Goal: Information Seeking & Learning: Learn about a topic

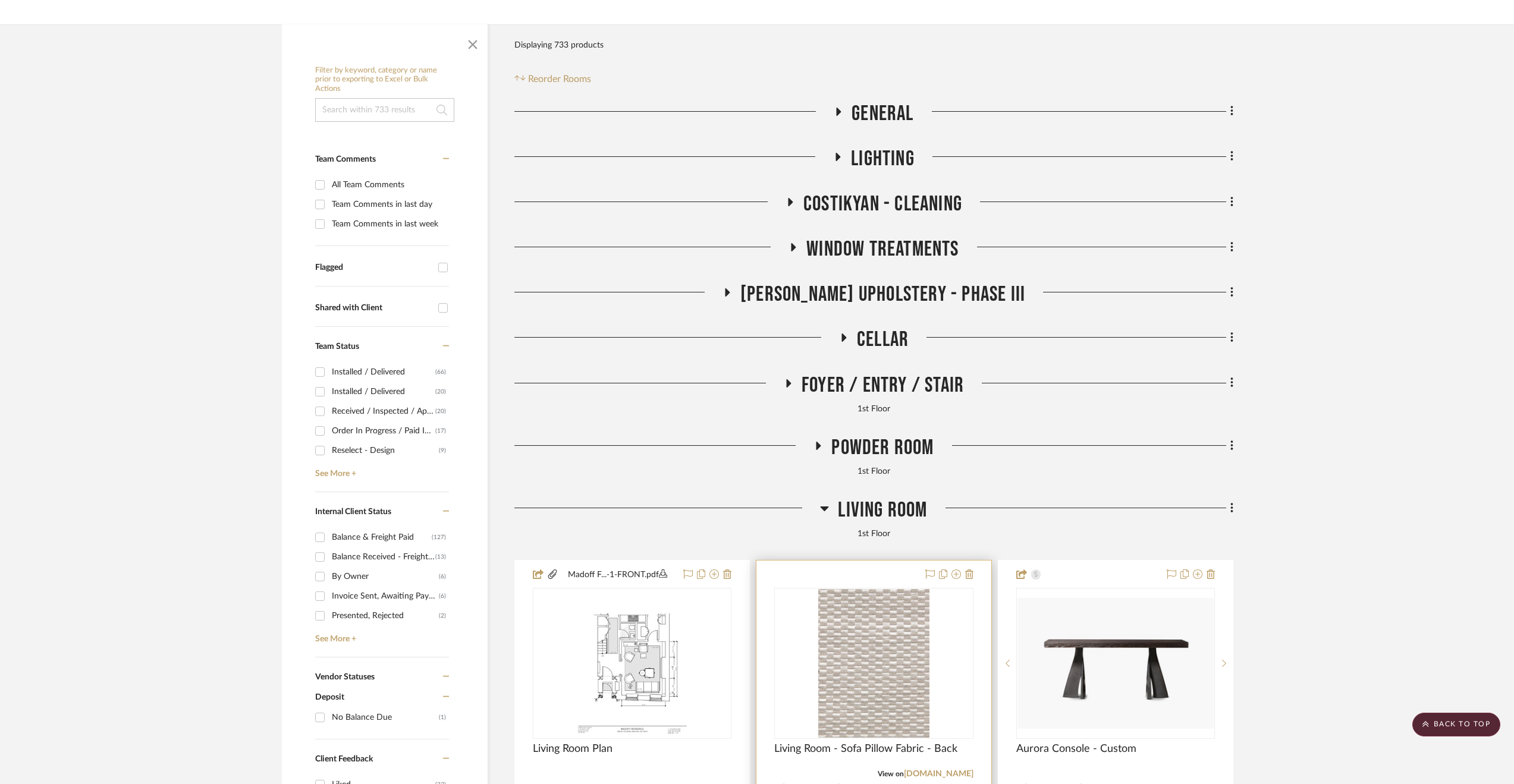
scroll to position [119, 0]
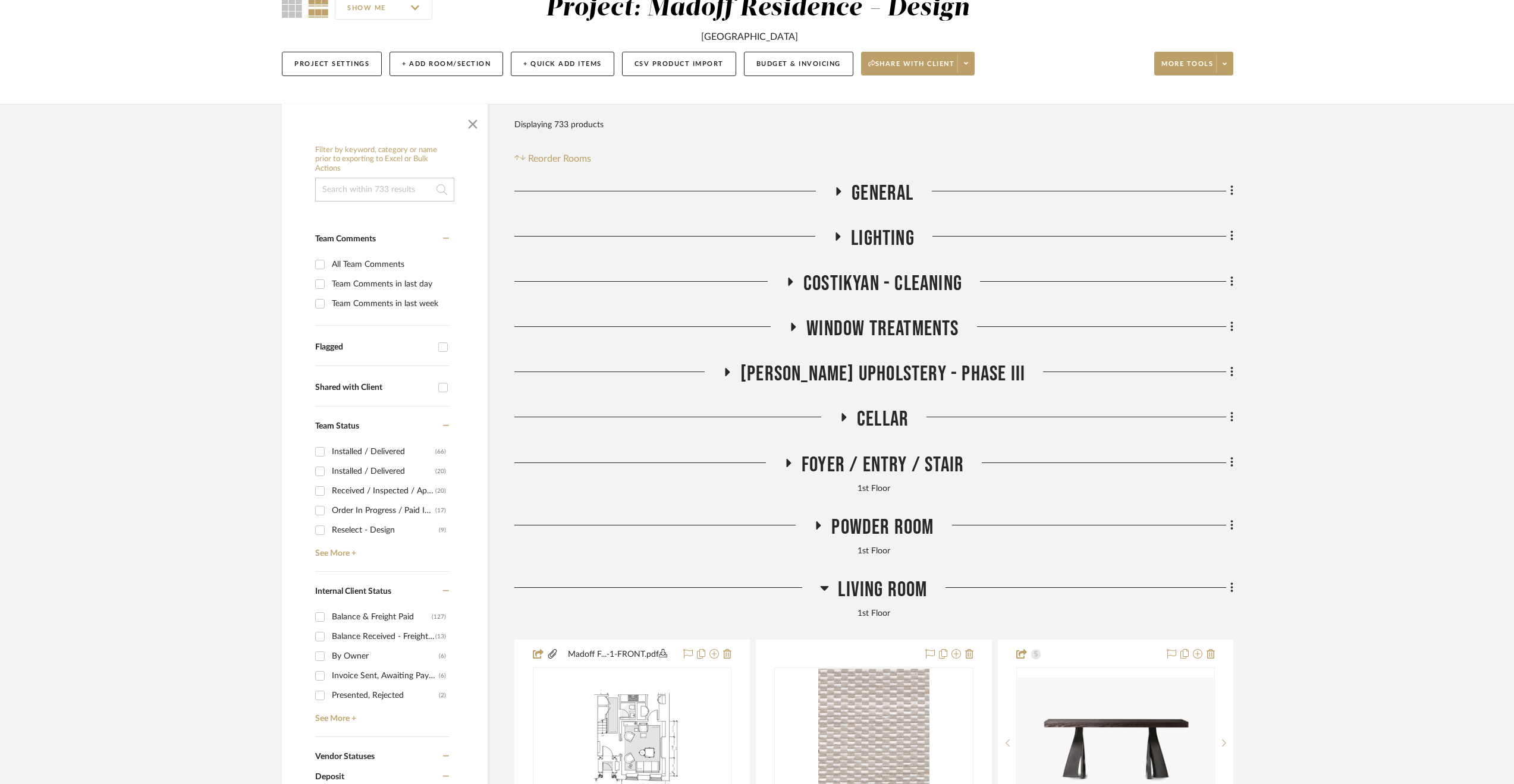
click at [857, 528] on span "Powder Room" at bounding box center [882, 528] width 102 height 26
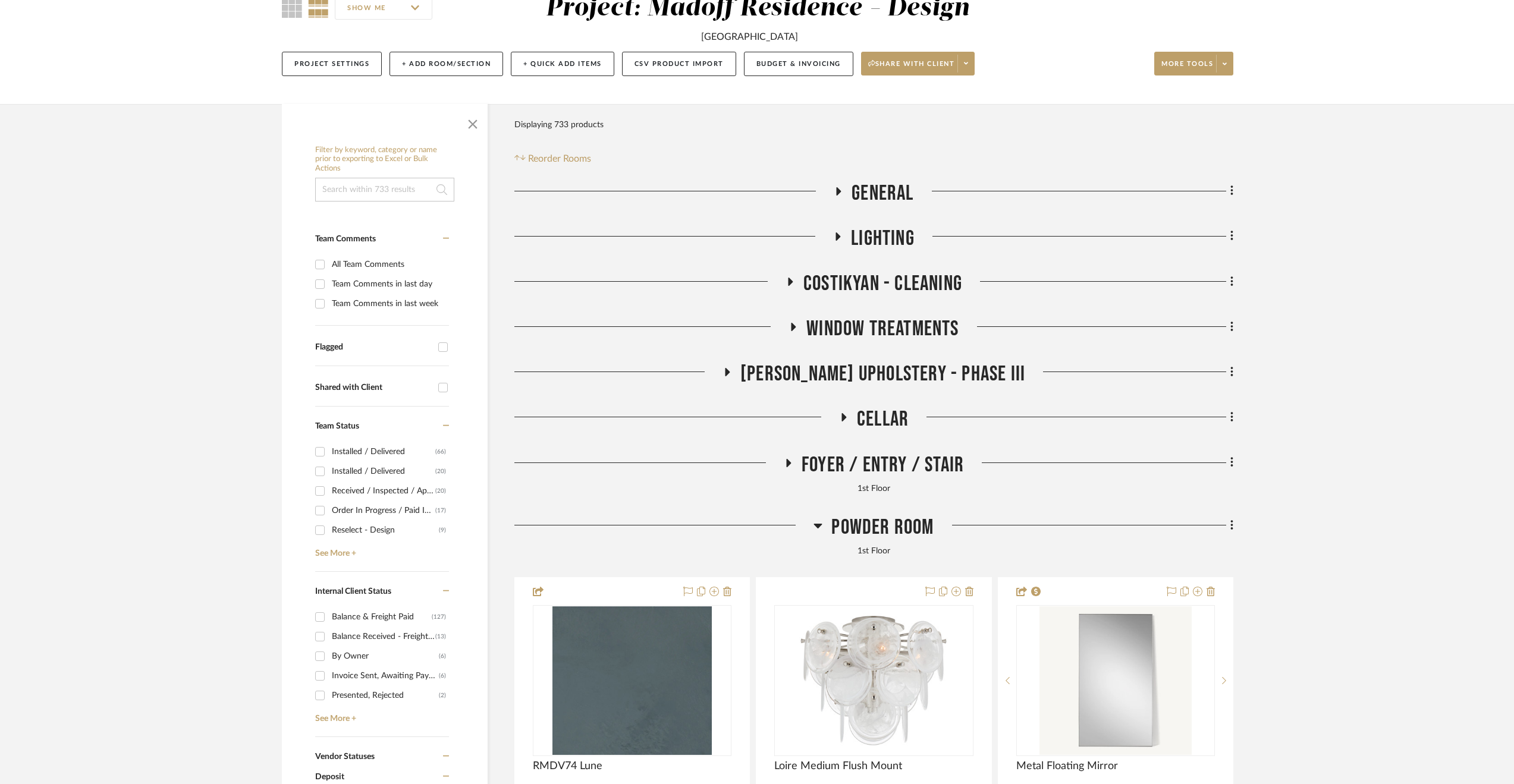
click at [857, 528] on span "Powder Room" at bounding box center [882, 528] width 102 height 26
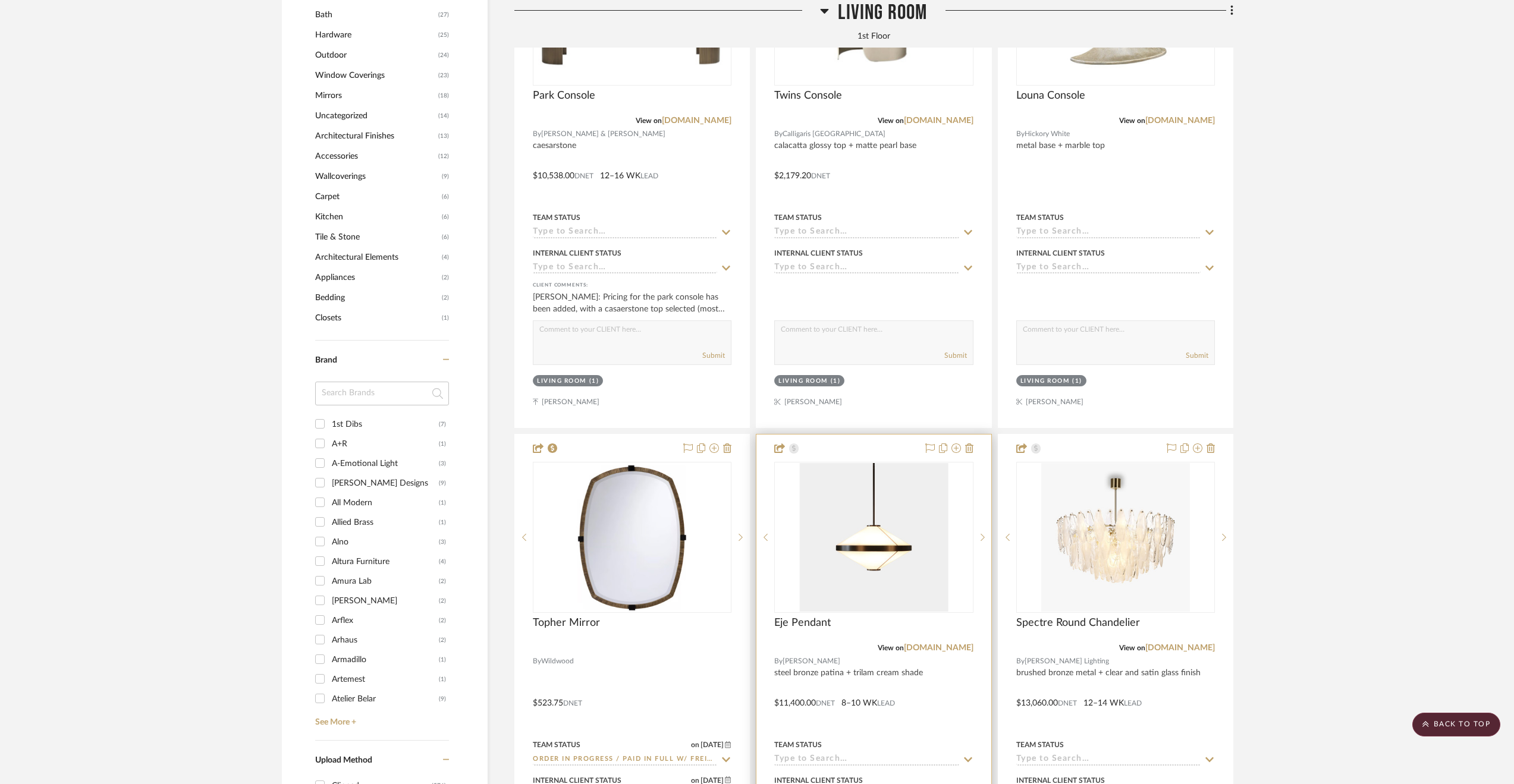
scroll to position [1486, 0]
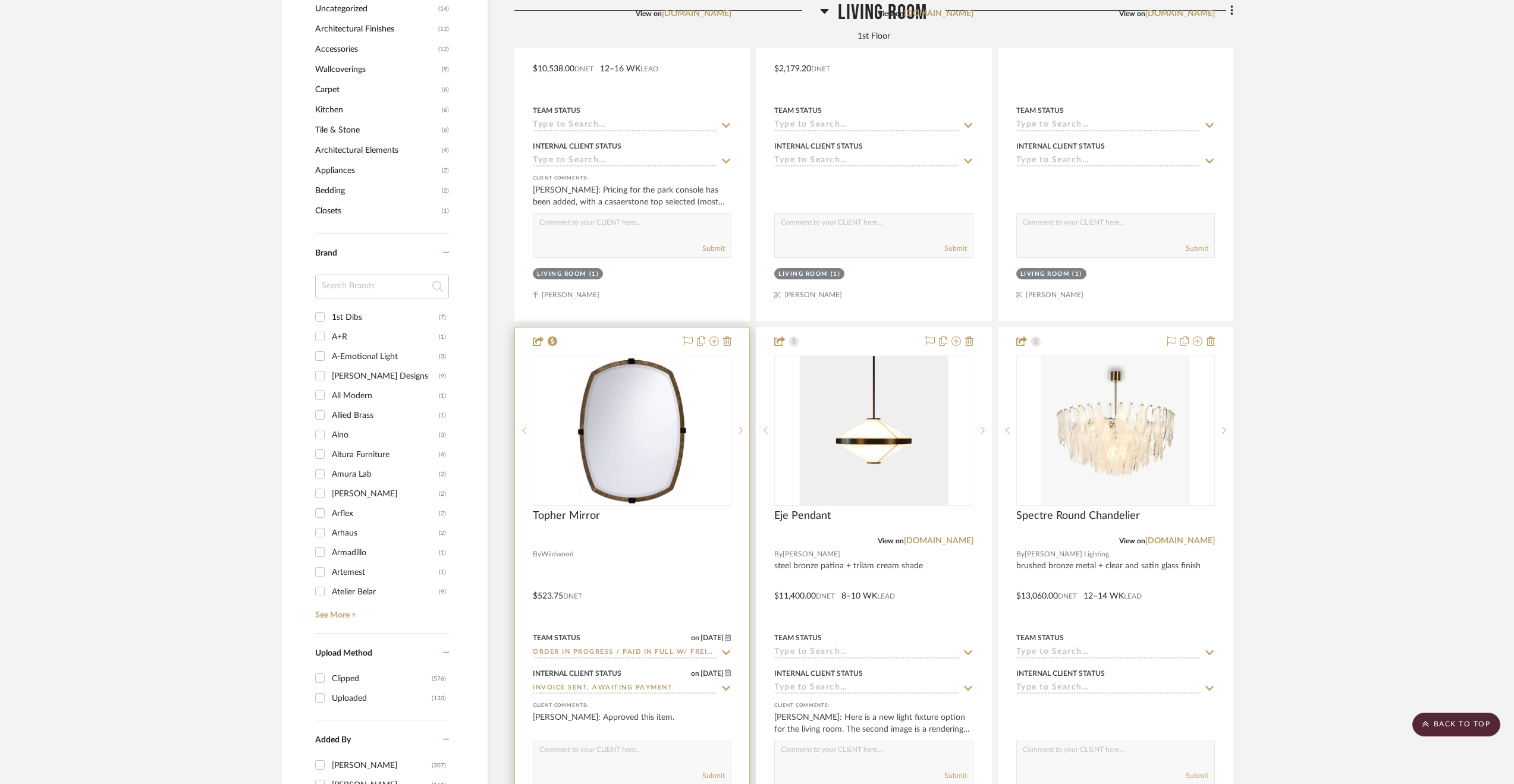
click at [689, 585] on div at bounding box center [632, 588] width 234 height 520
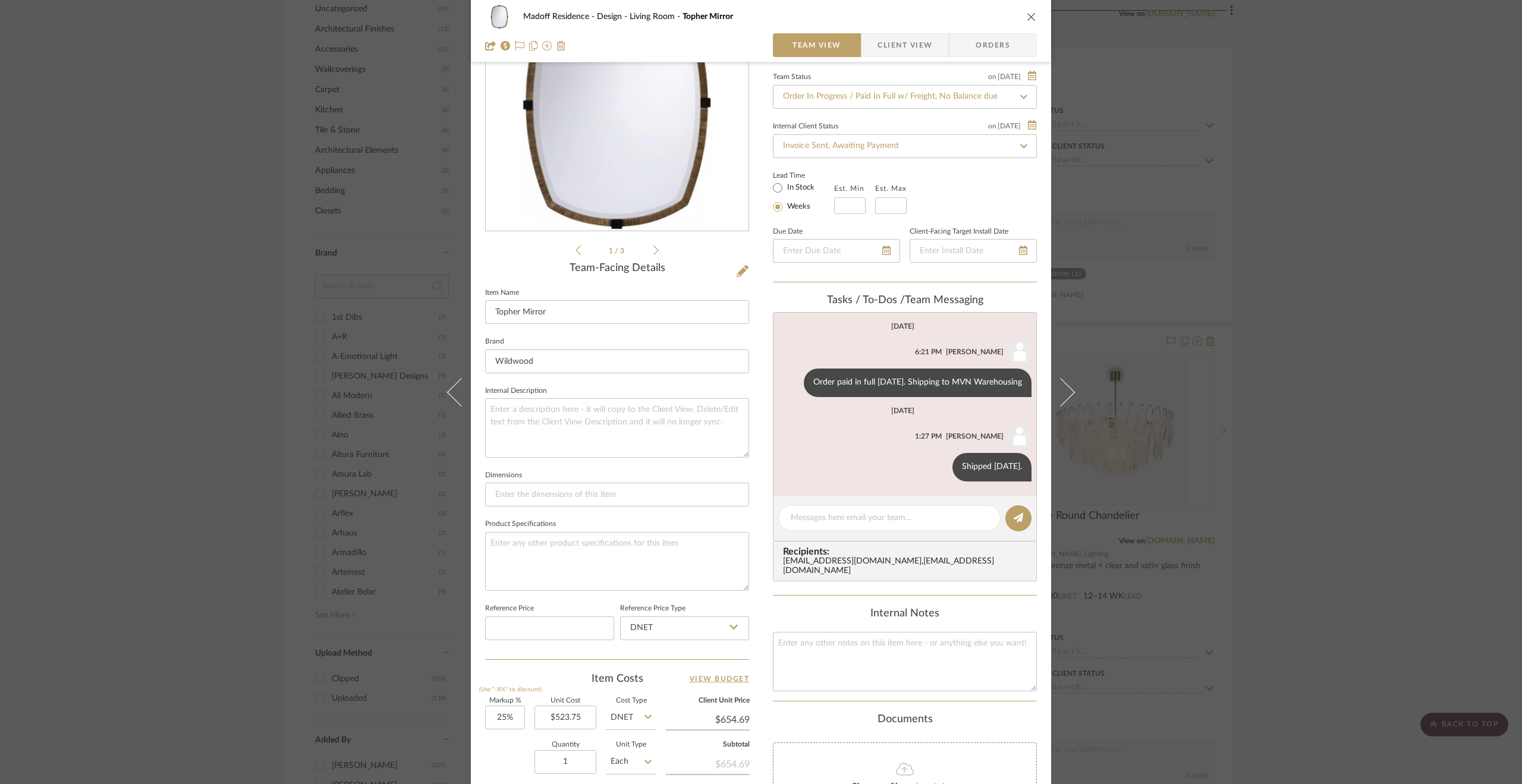
scroll to position [0, 0]
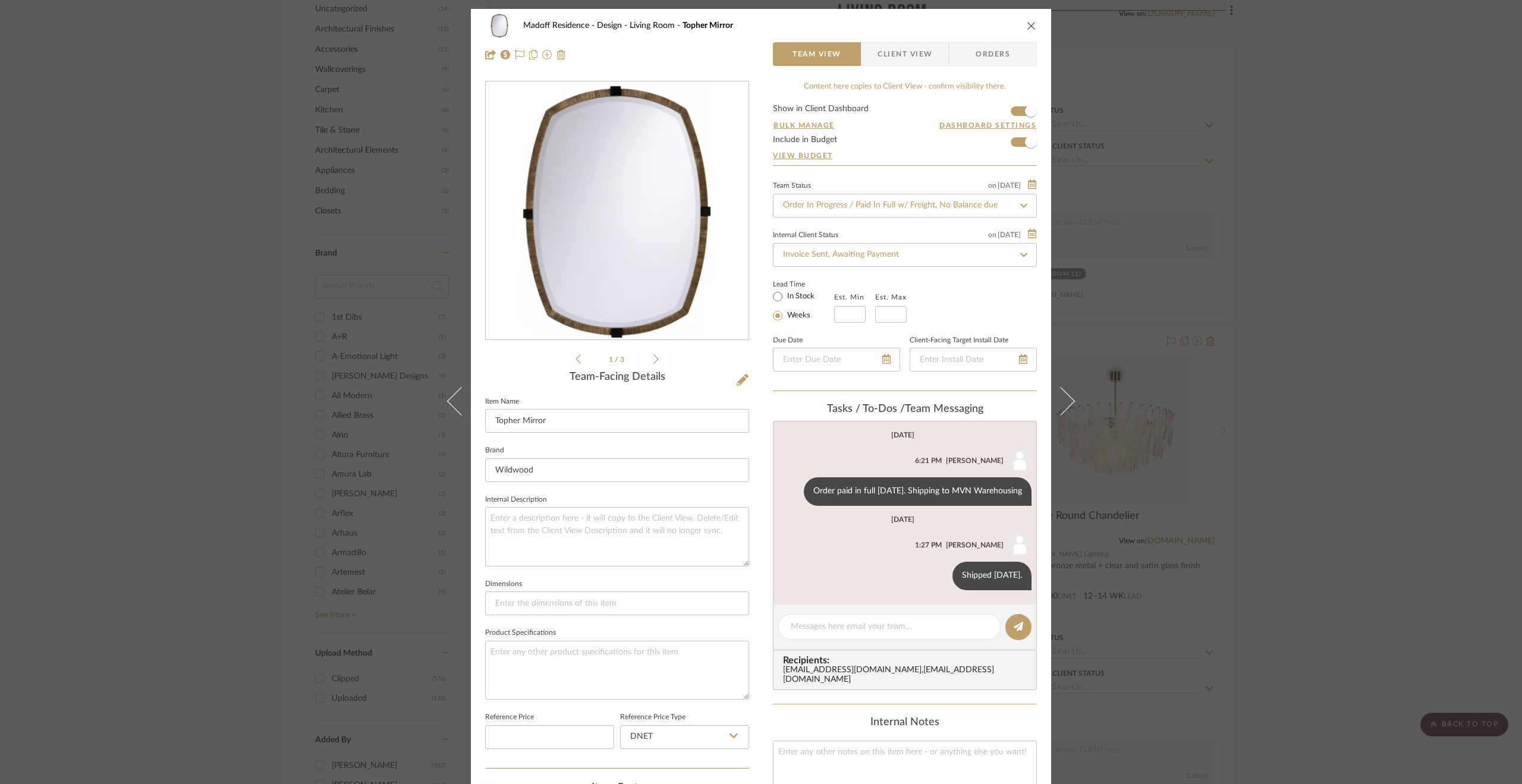
click at [1329, 231] on div "Madoff Residence - Design Living Room Topher Mirror Team View Client View Order…" at bounding box center [761, 392] width 1522 height 784
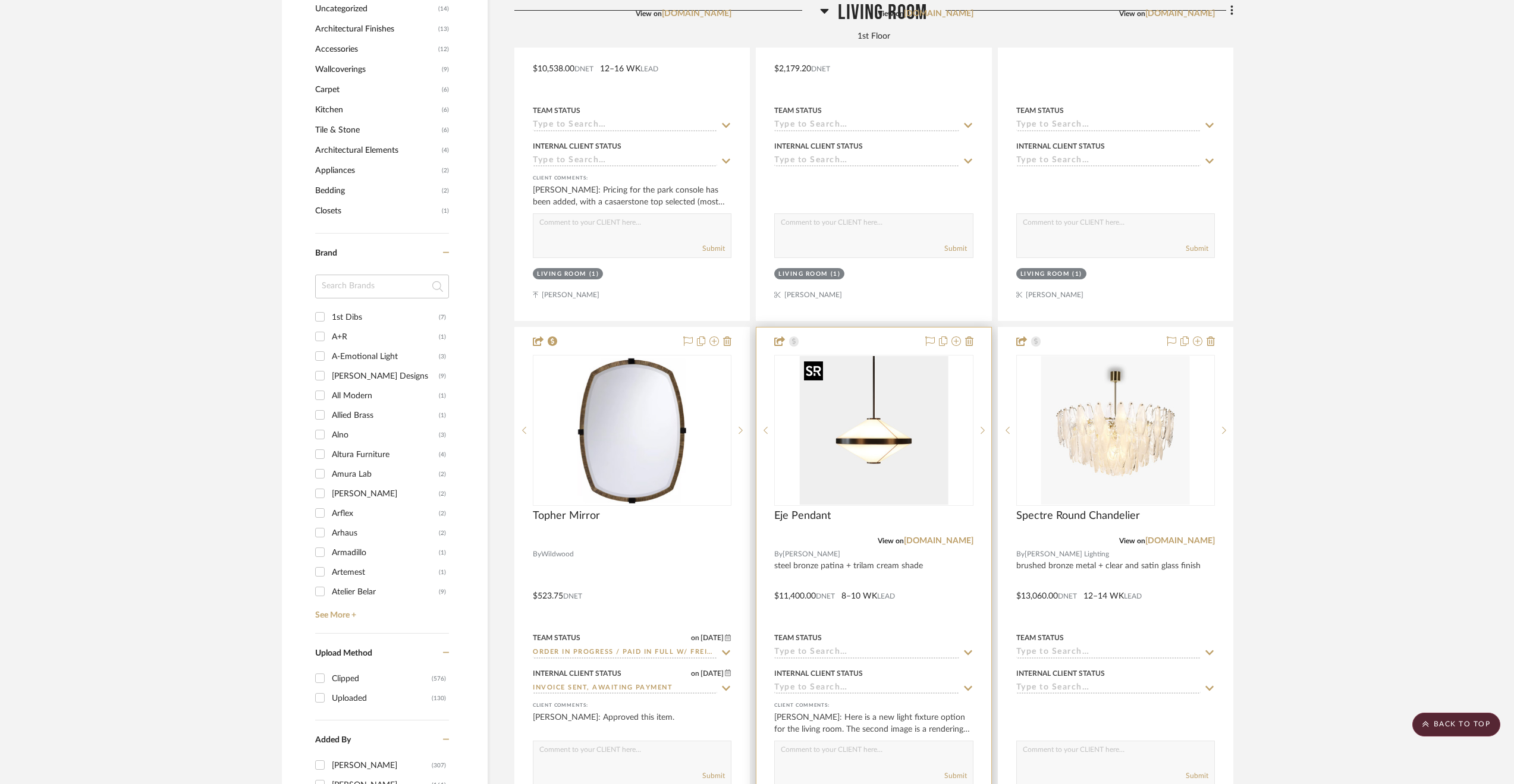
scroll to position [1189, 0]
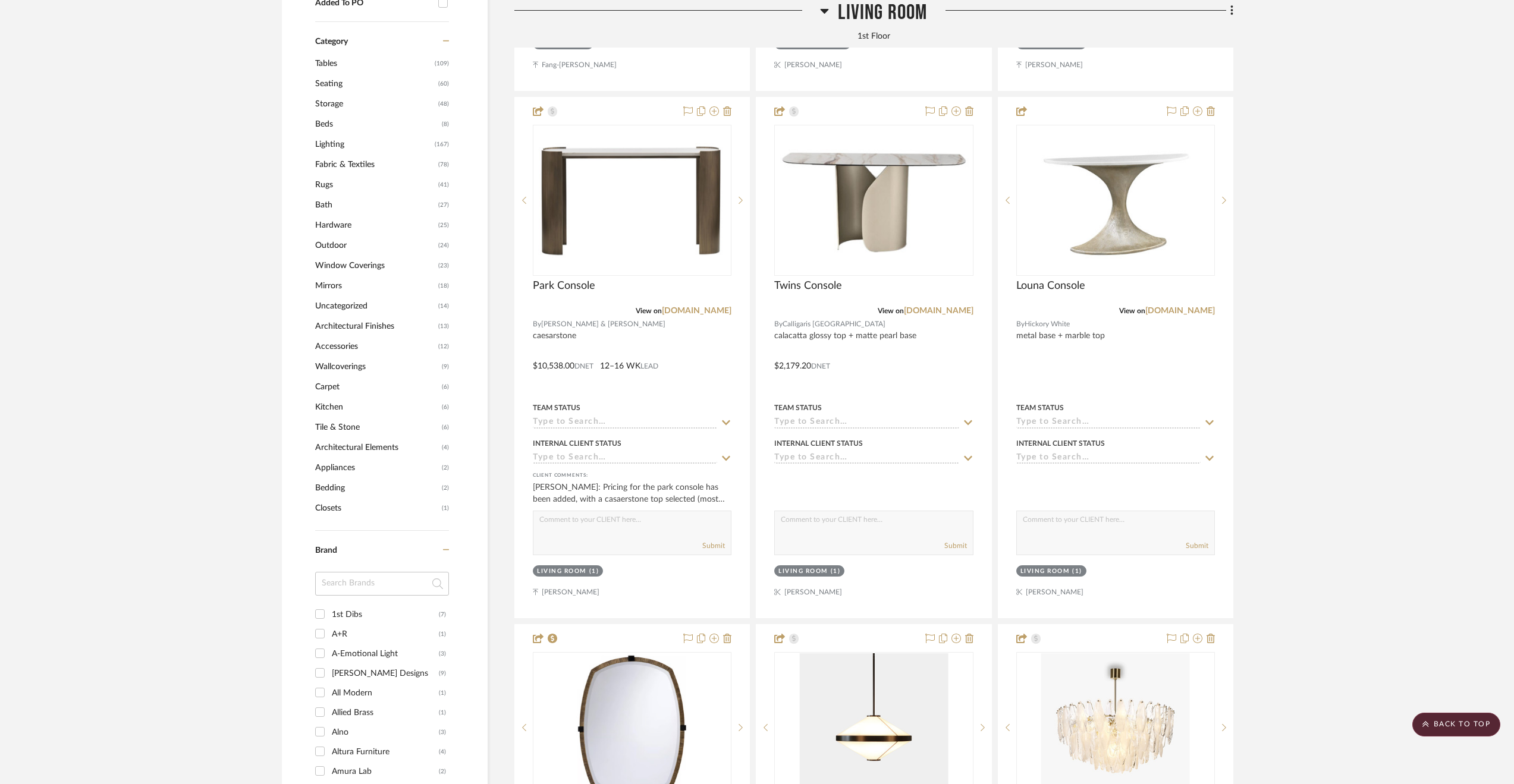
click at [887, 7] on span "Living Room" at bounding box center [882, 13] width 89 height 26
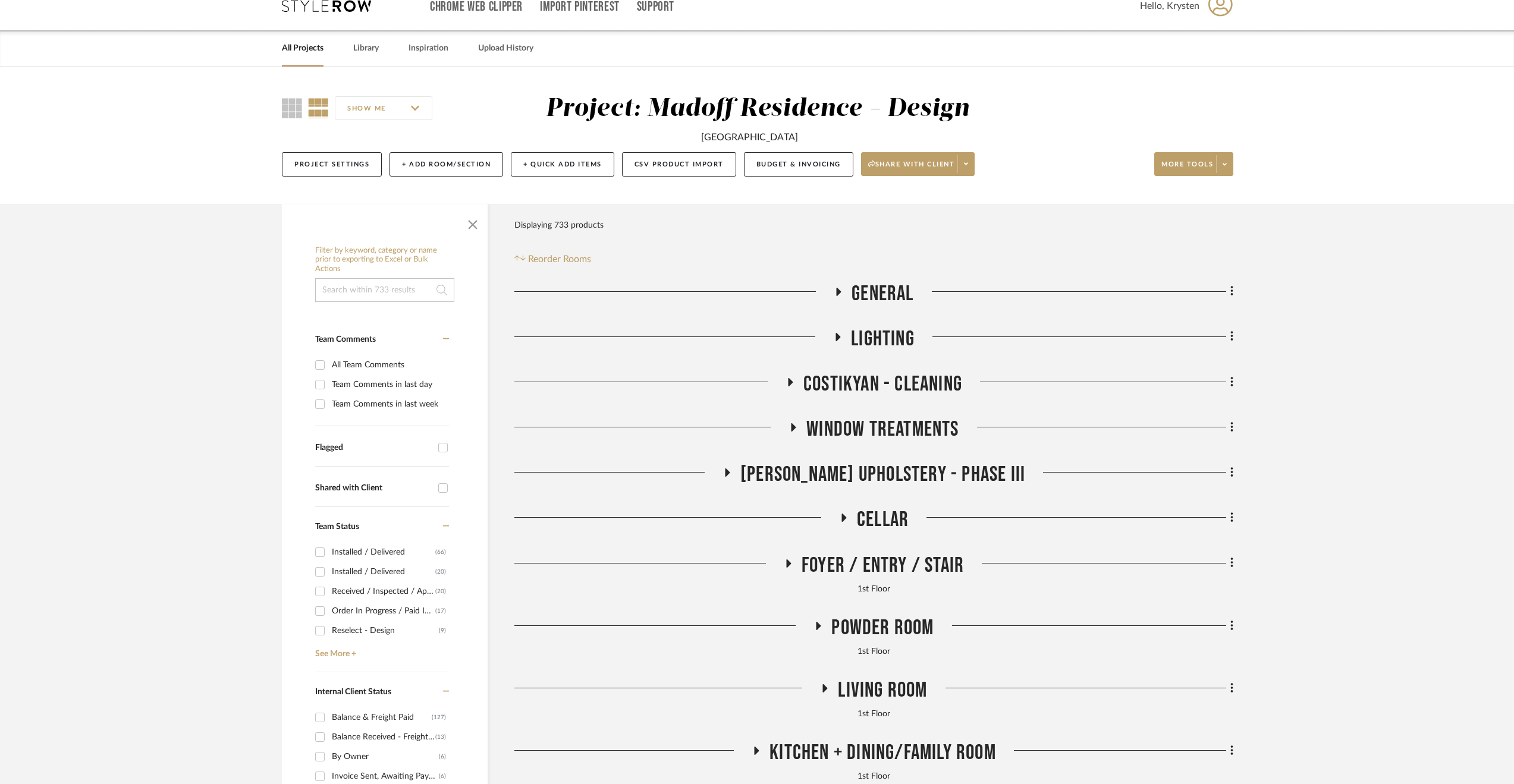
scroll to position [0, 0]
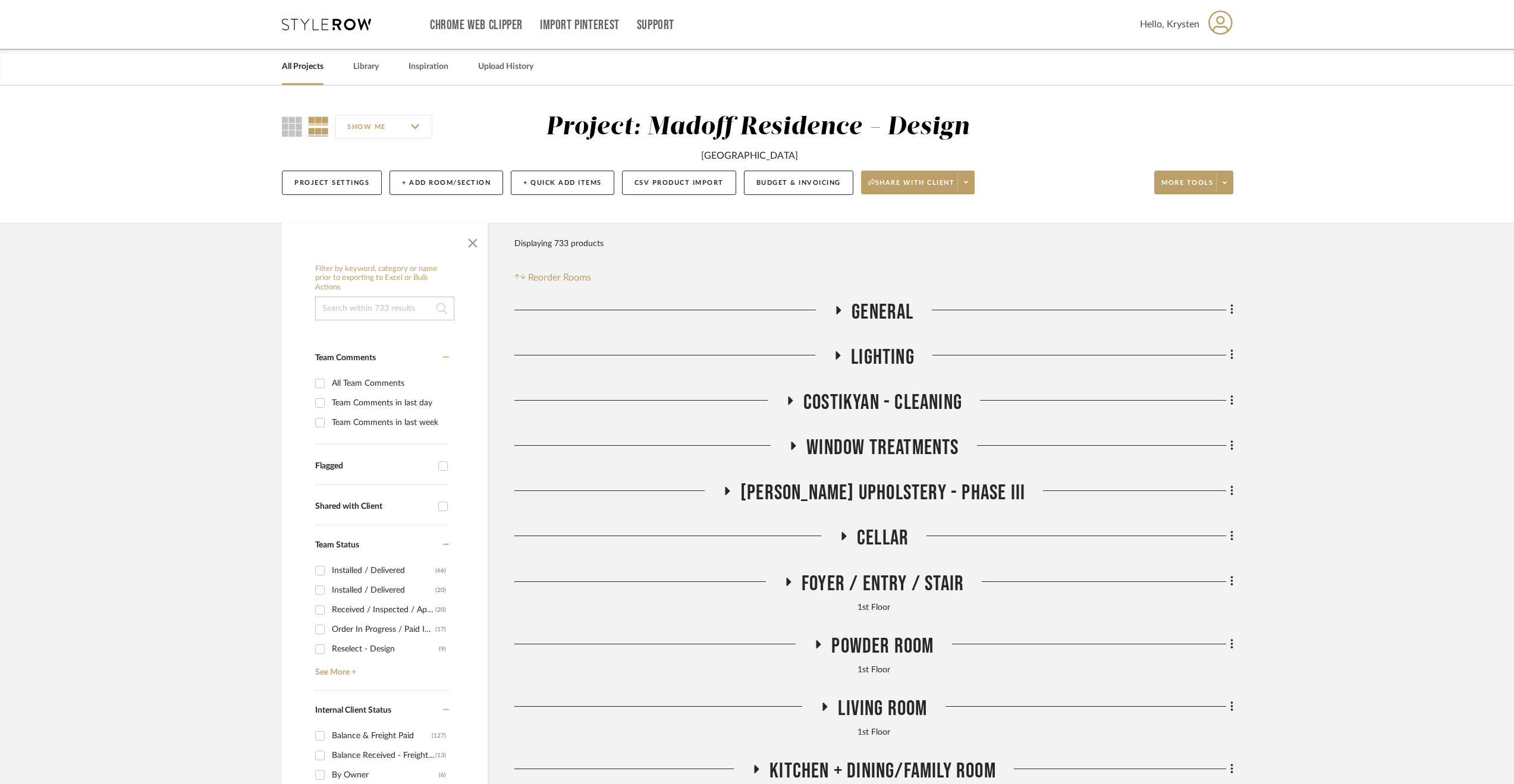
click at [835, 490] on span "[PERSON_NAME] Upholstery - Phase III" at bounding box center [882, 493] width 285 height 26
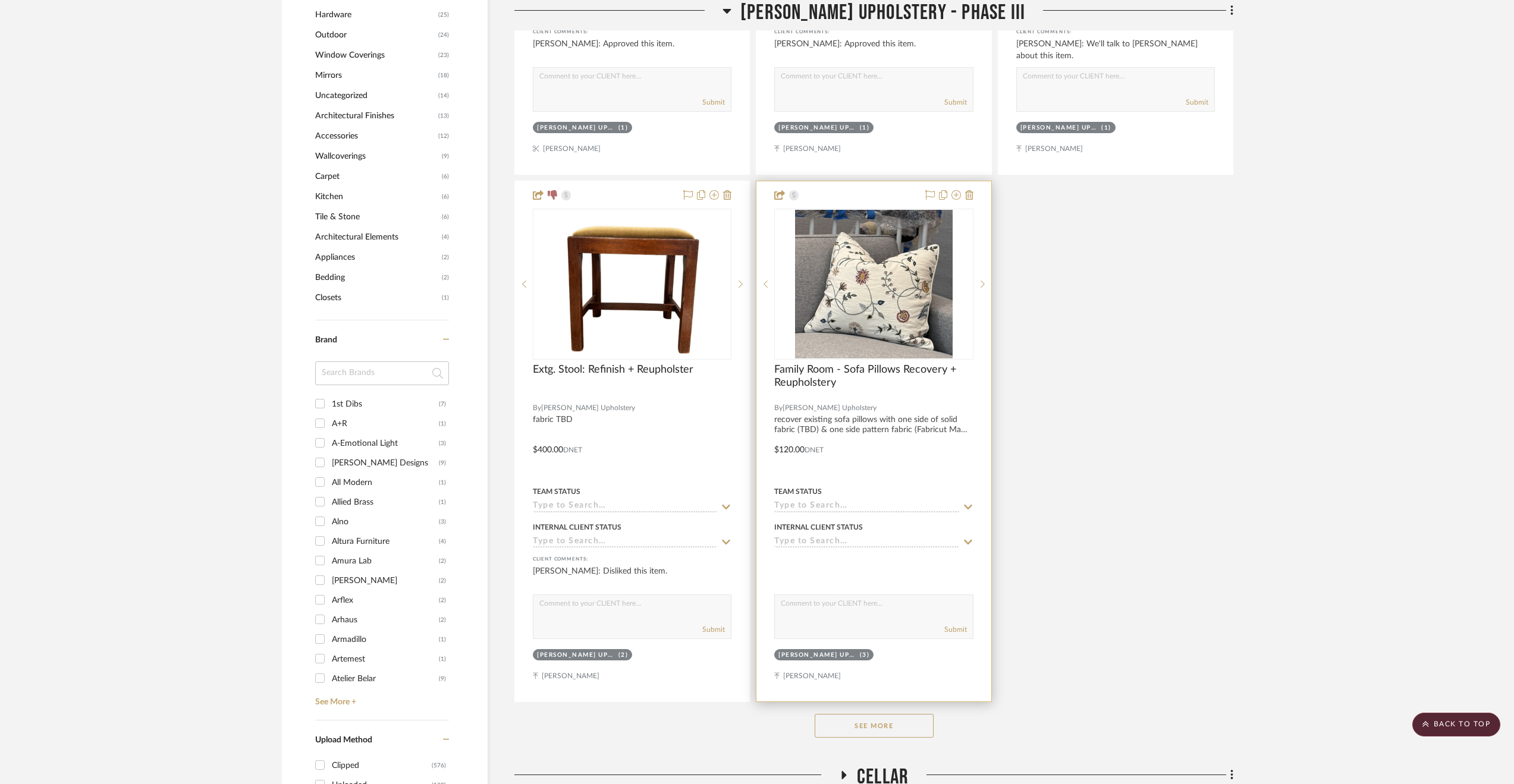
scroll to position [1665, 0]
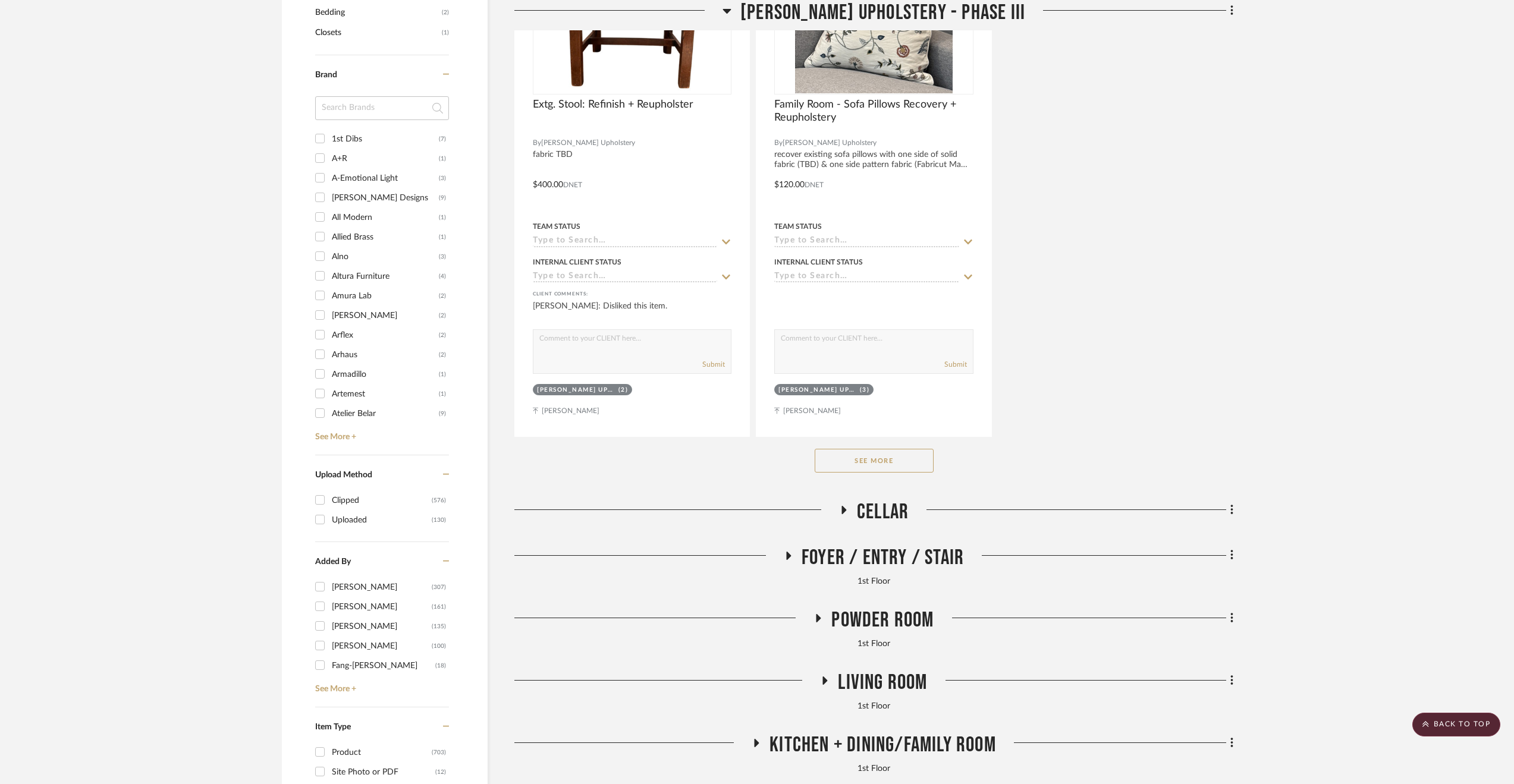
click at [829, 461] on button "See More" at bounding box center [873, 461] width 119 height 24
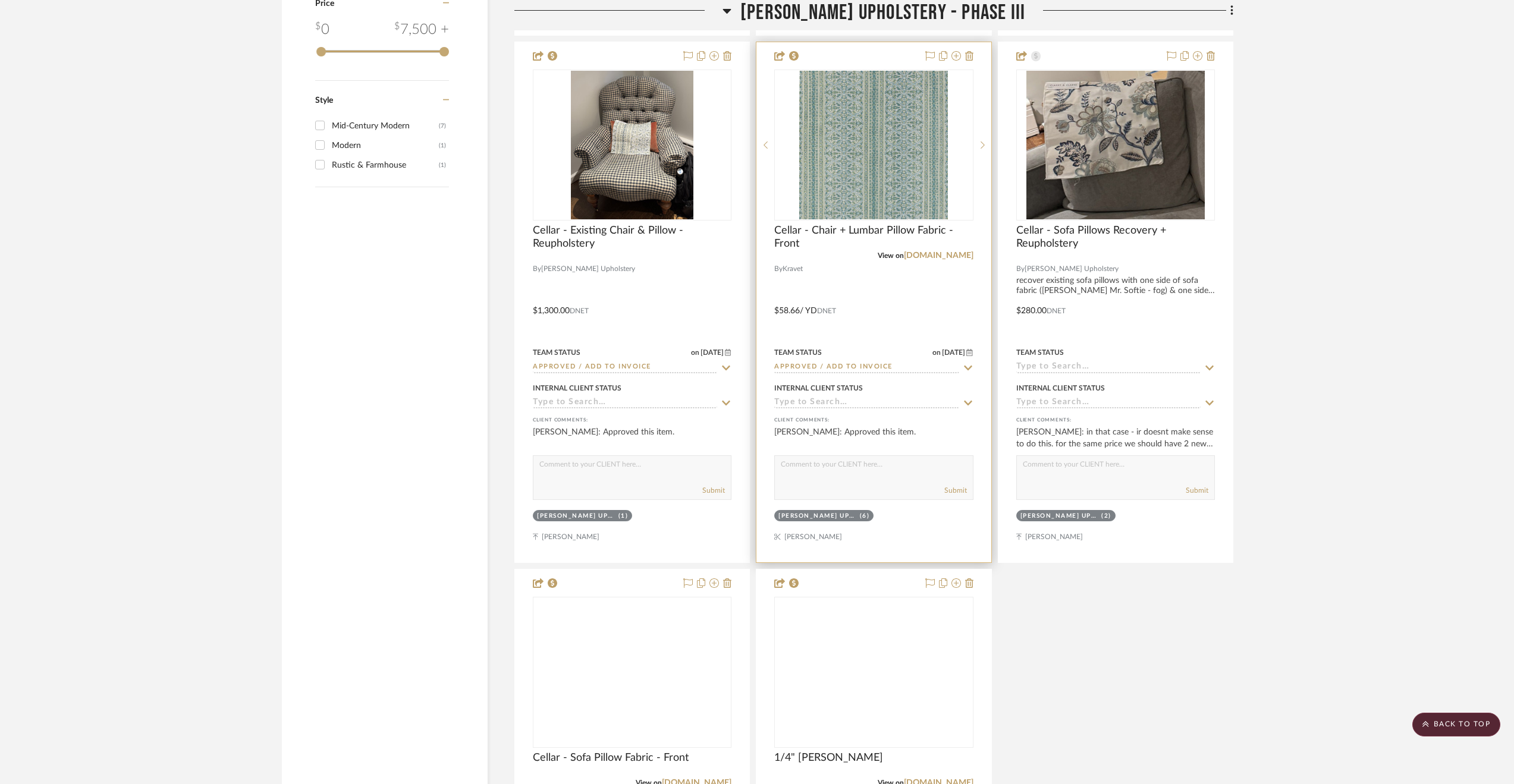
scroll to position [2734, 0]
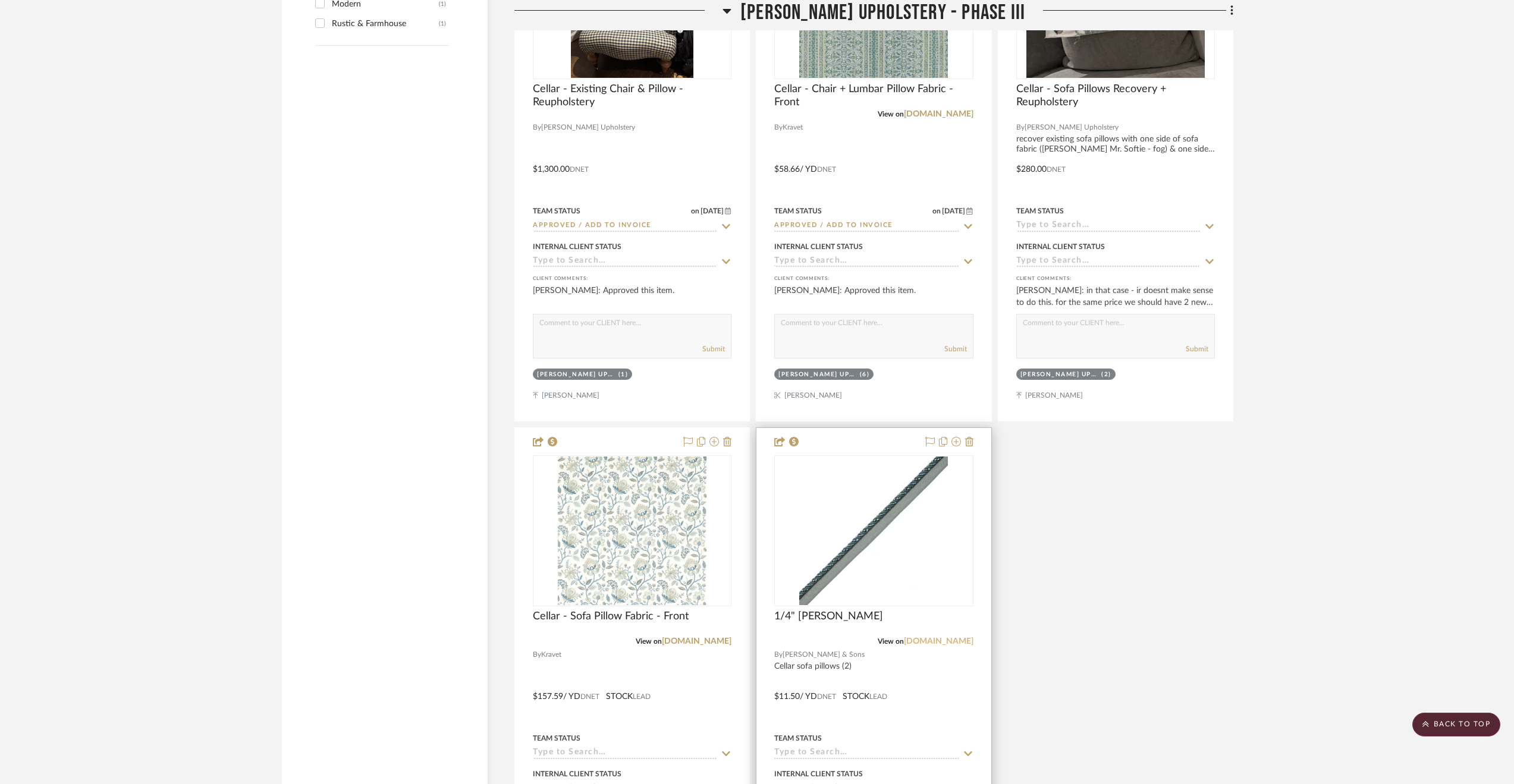
click at [934, 640] on link "[DOMAIN_NAME]" at bounding box center [938, 641] width 69 height 8
click at [932, 539] on img "0" at bounding box center [873, 531] width 149 height 149
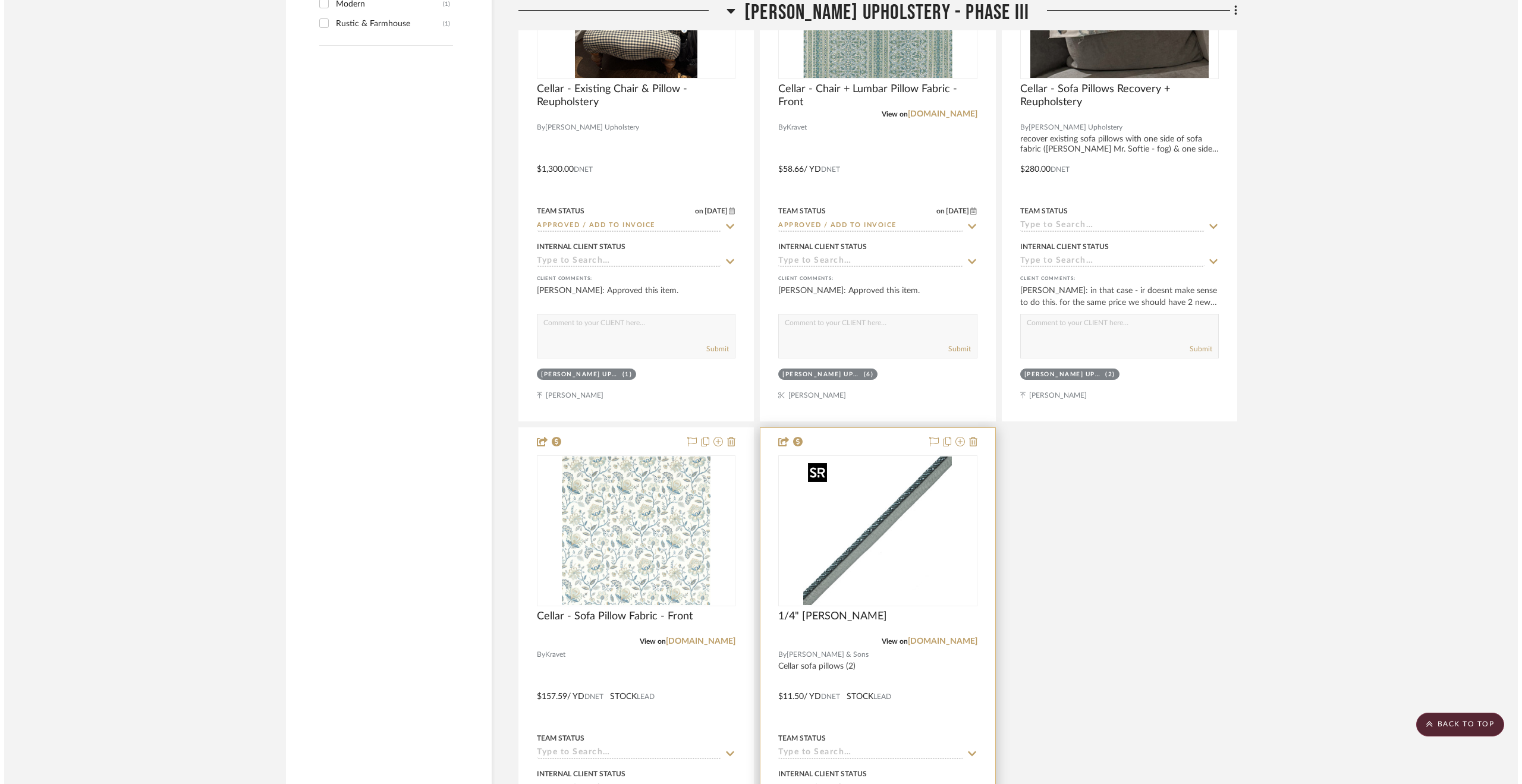
scroll to position [0, 0]
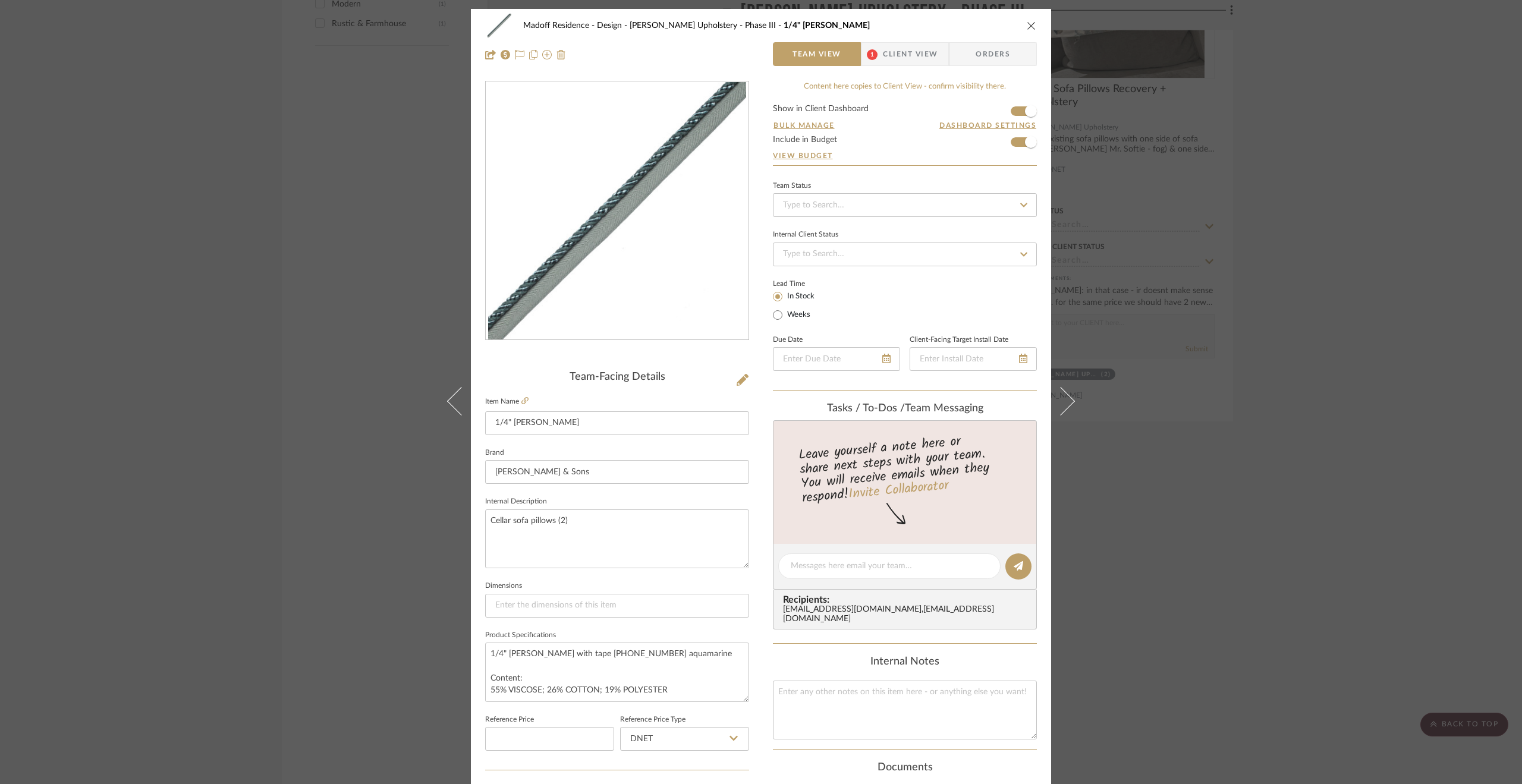
click at [1221, 298] on div "Madoff Residence - Design [PERSON_NAME] Upholstery - Phase III 1/4" [PERSON_NAM…" at bounding box center [761, 392] width 1522 height 784
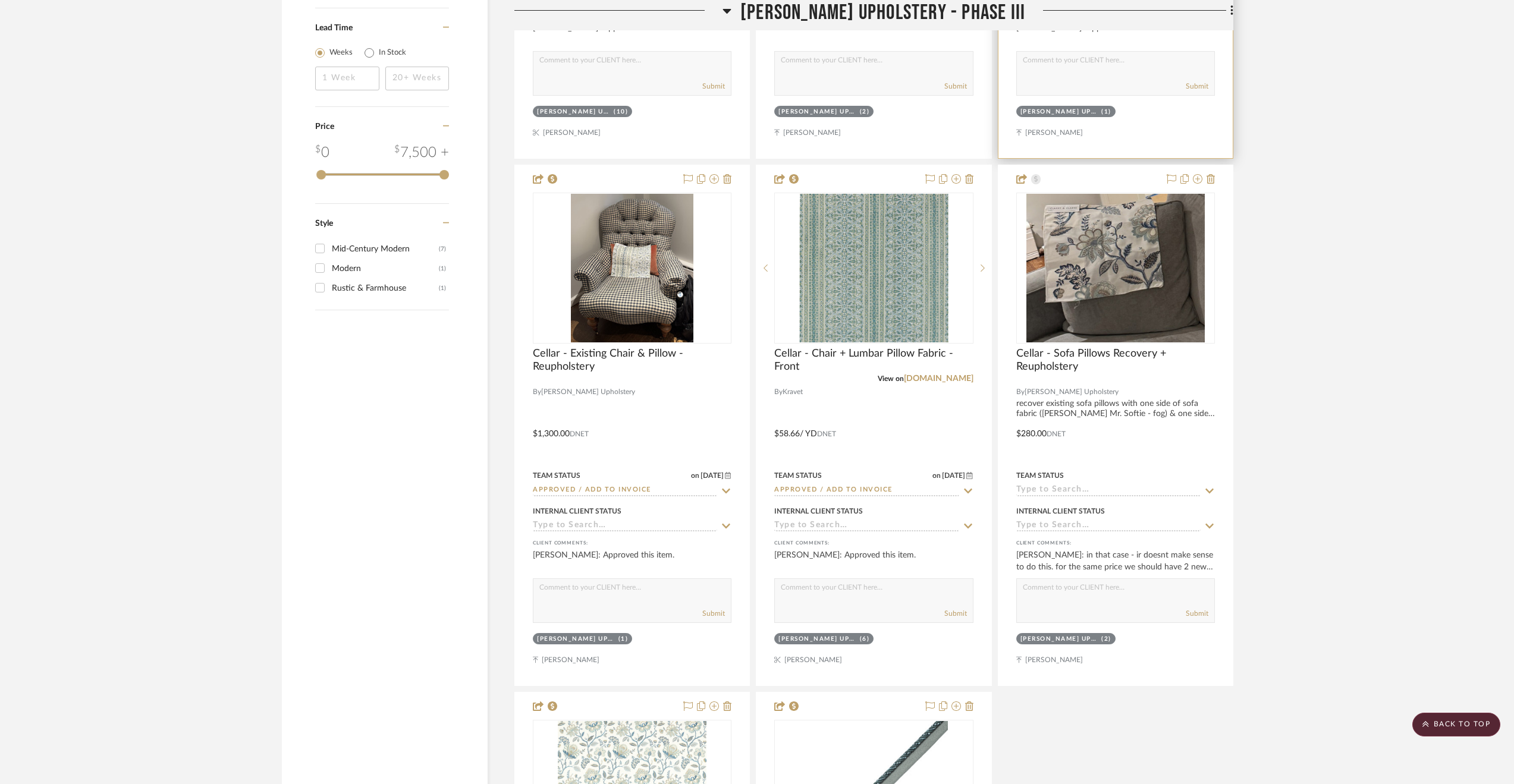
scroll to position [2556, 0]
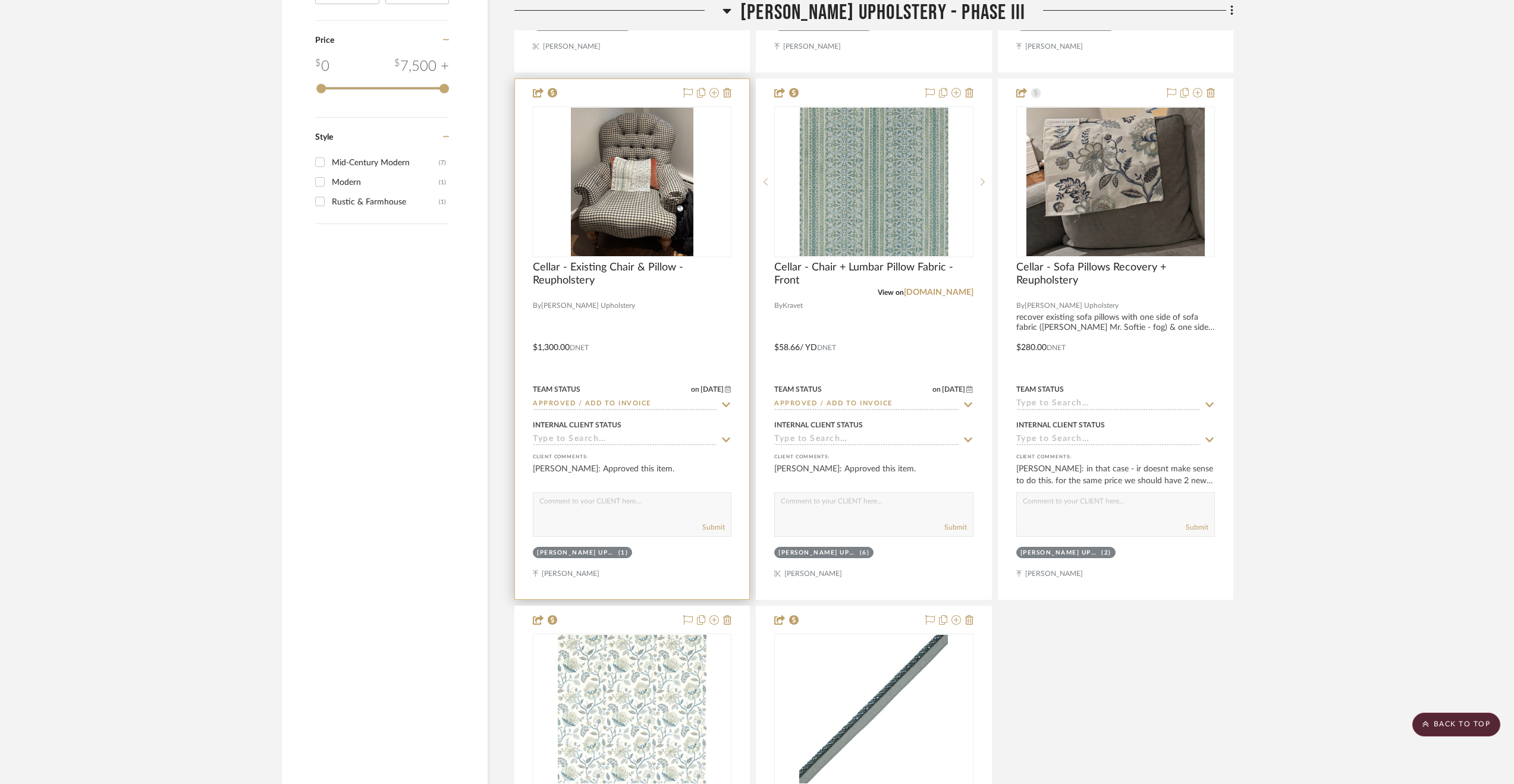
click at [682, 321] on div at bounding box center [632, 339] width 234 height 520
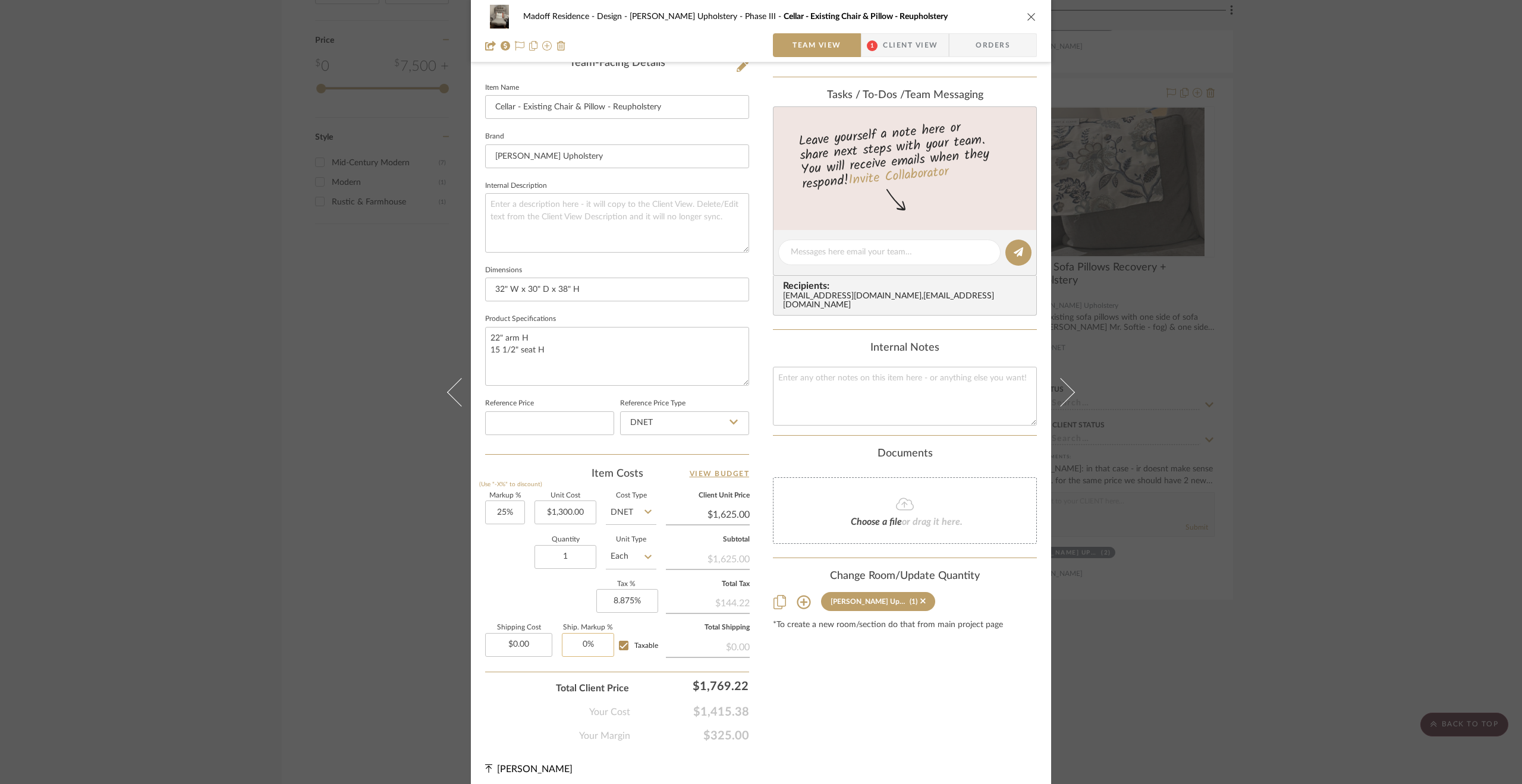
scroll to position [318, 0]
click at [313, 626] on div "Madoff Residence - Design [PERSON_NAME] Upholstery - Phase III Cellar - Existin…" at bounding box center [761, 392] width 1522 height 784
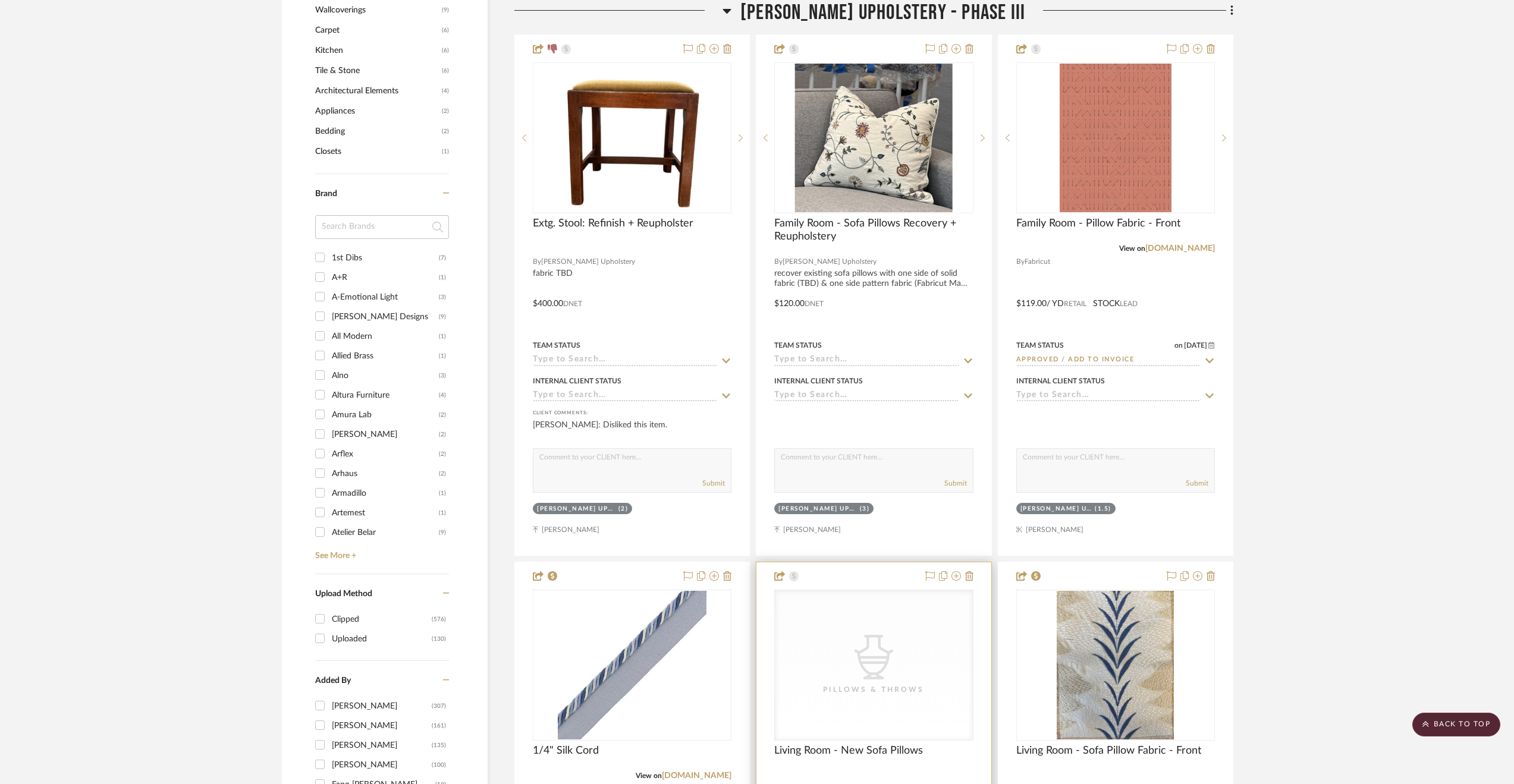
scroll to position [1903, 0]
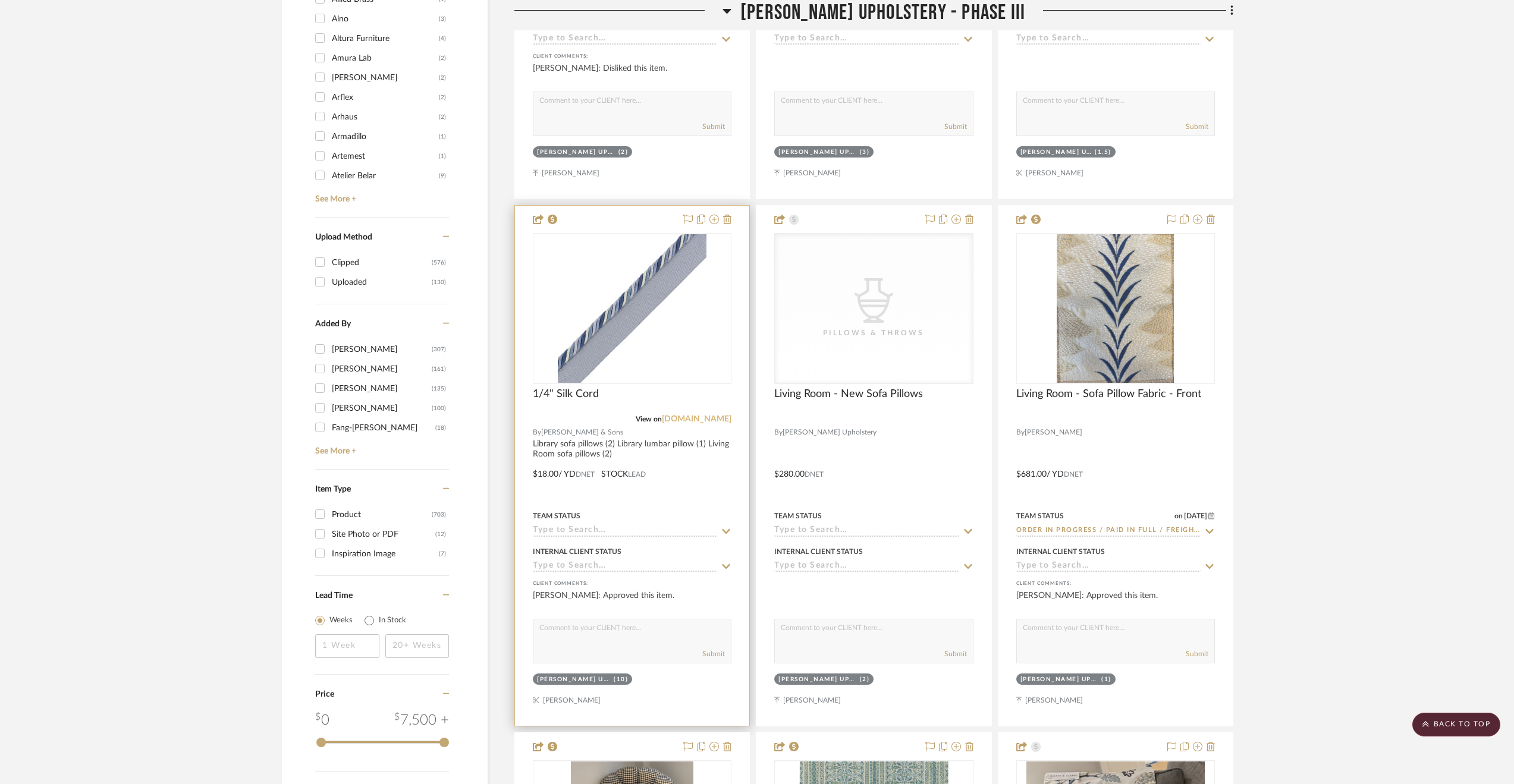
click at [722, 419] on link "[DOMAIN_NAME]" at bounding box center [697, 419] width 69 height 8
click at [733, 321] on div at bounding box center [632, 466] width 234 height 520
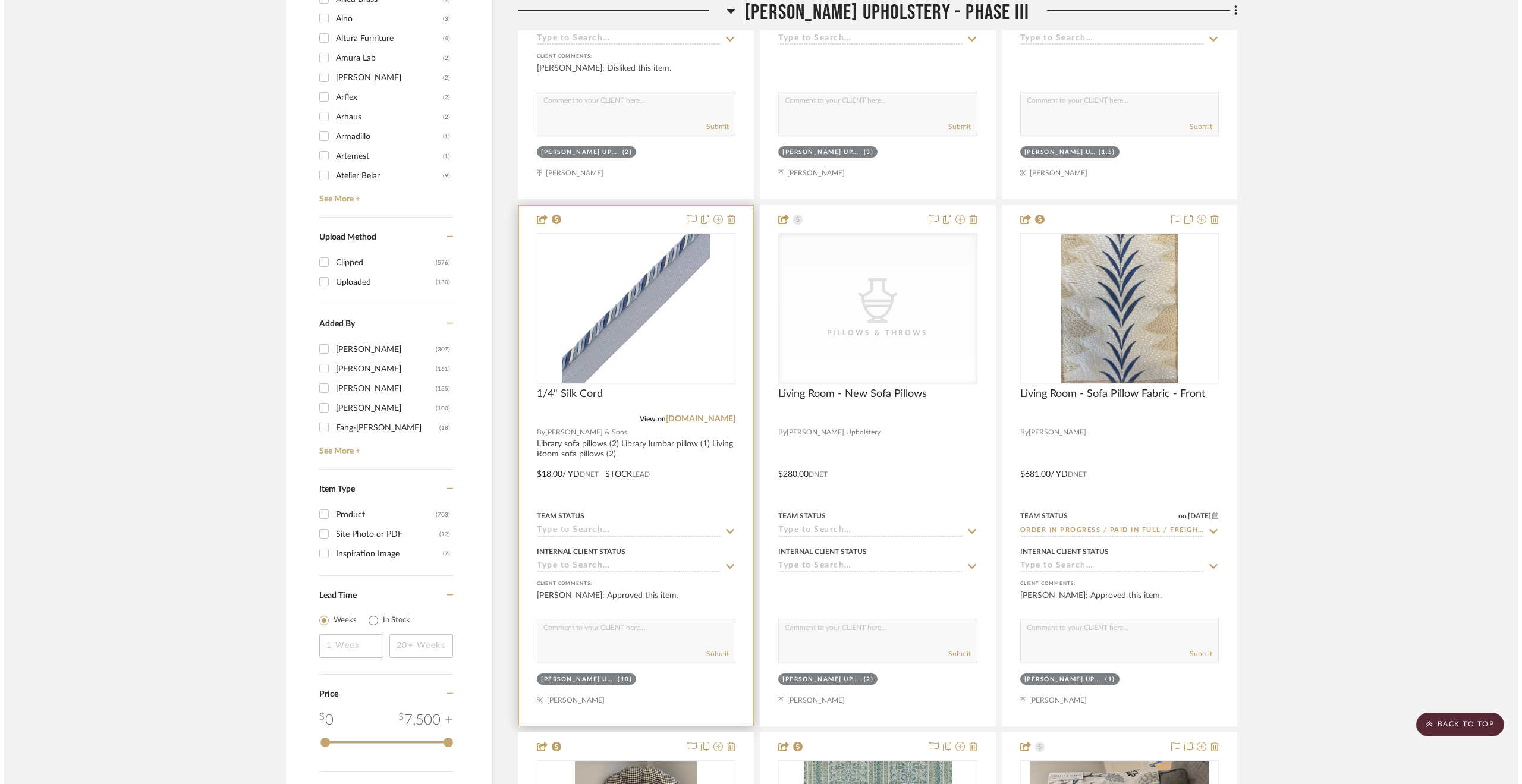
scroll to position [0, 0]
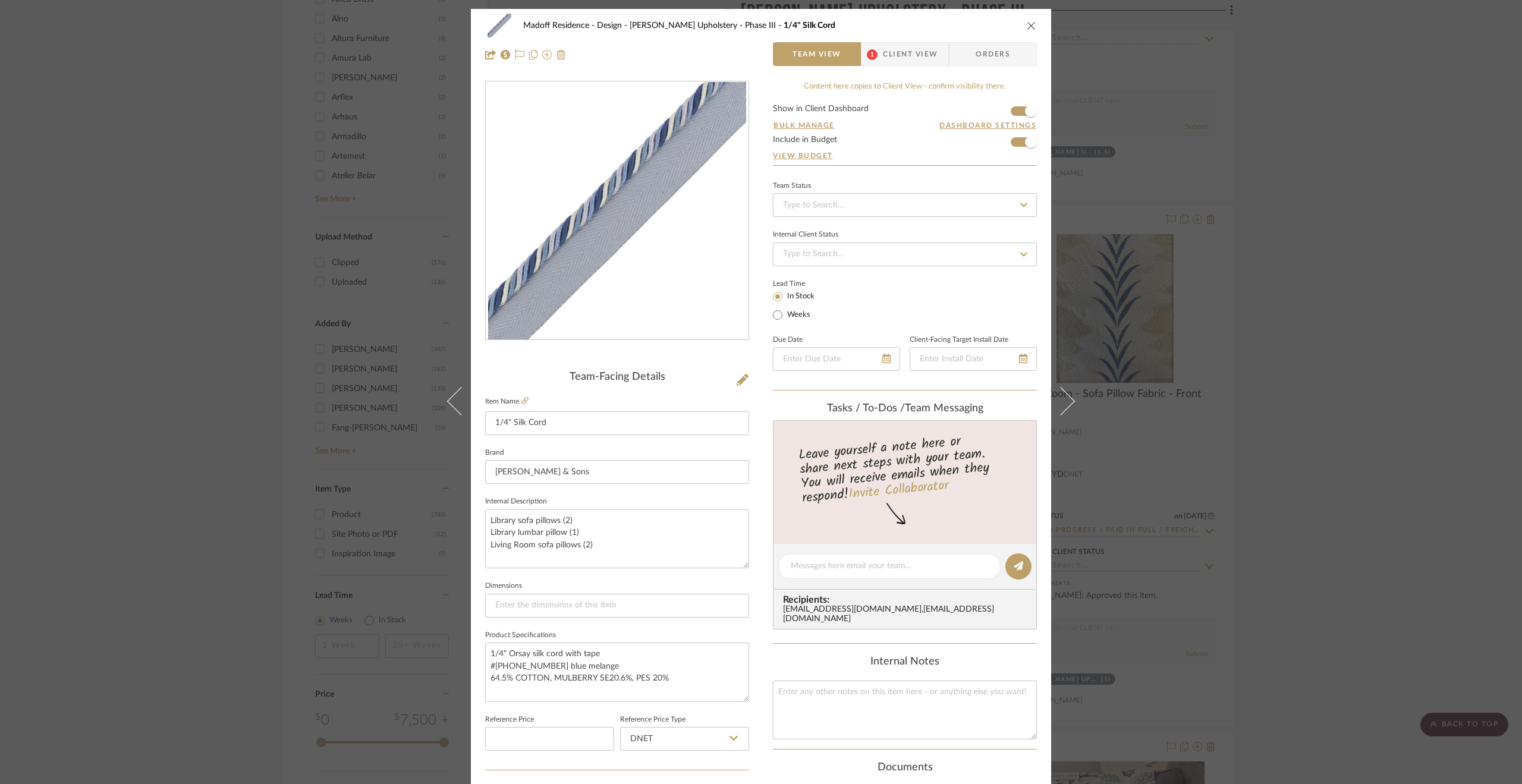
drag, startPoint x: 1305, startPoint y: 415, endPoint x: 1255, endPoint y: 370, distance: 67.3
click at [1306, 415] on div "Madoff Residence - Design [PERSON_NAME] Upholstery - Phase III 1/4" Silk Cord T…" at bounding box center [761, 392] width 1522 height 784
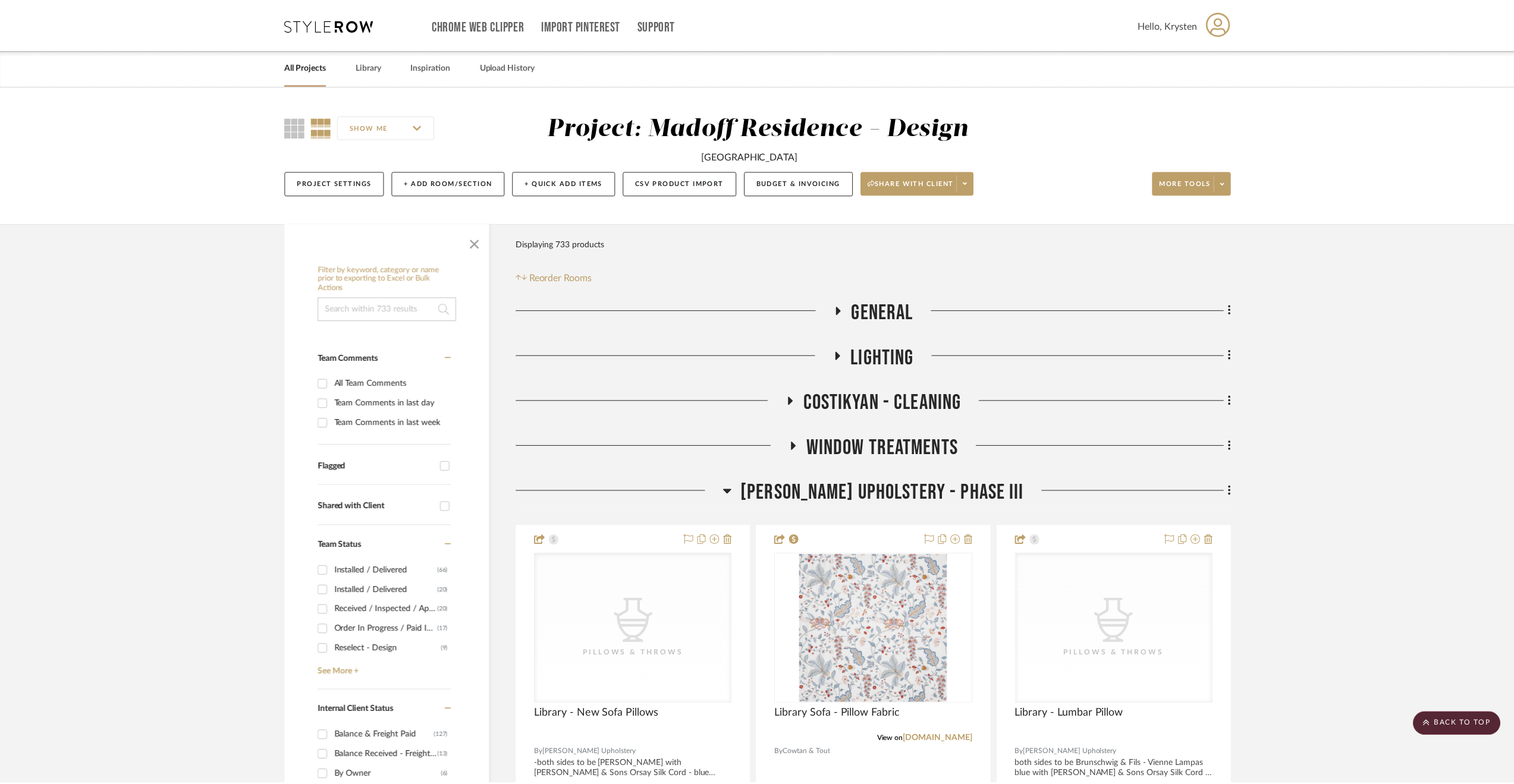
scroll to position [1903, 0]
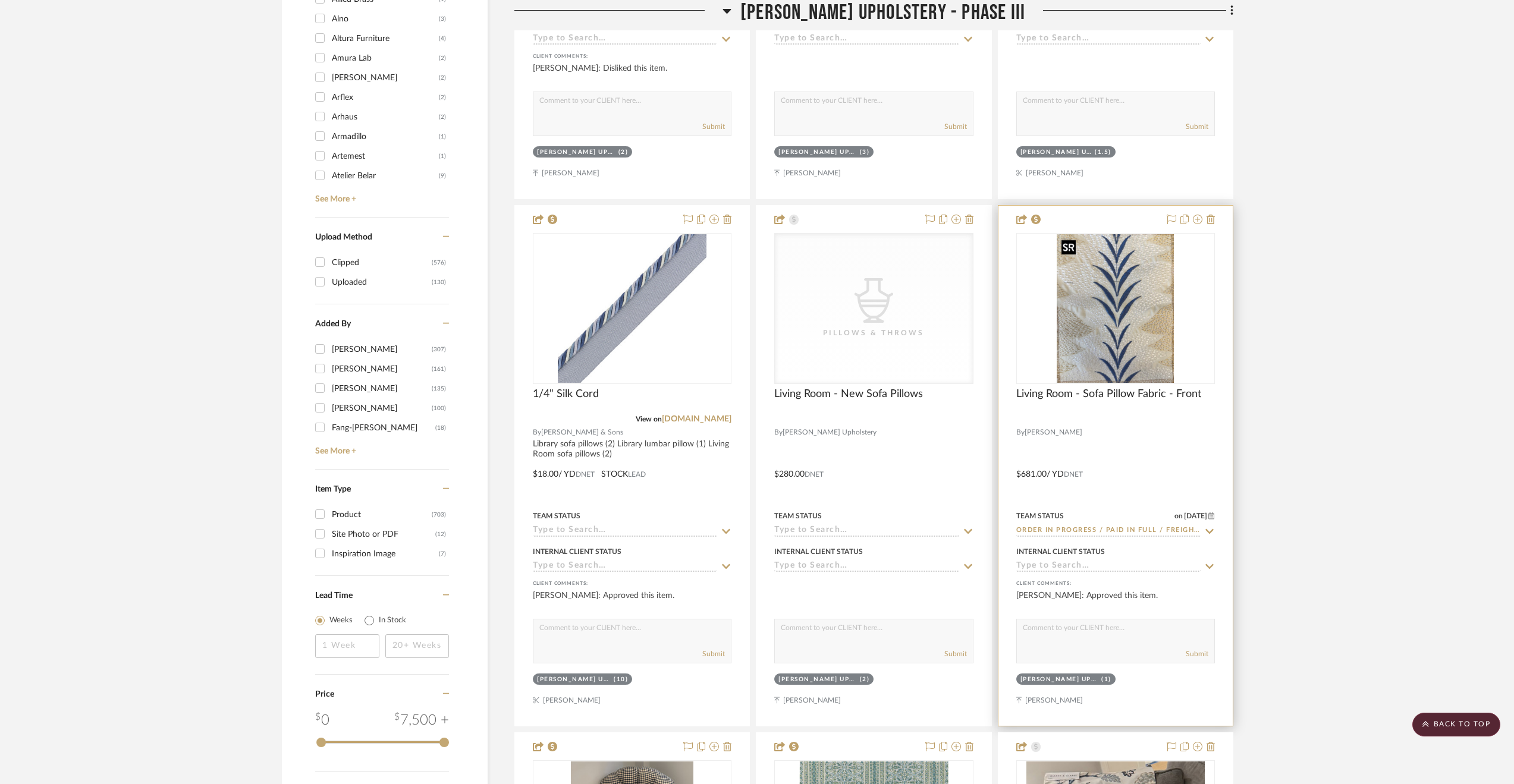
click at [1125, 309] on img "0" at bounding box center [1115, 309] width 117 height 149
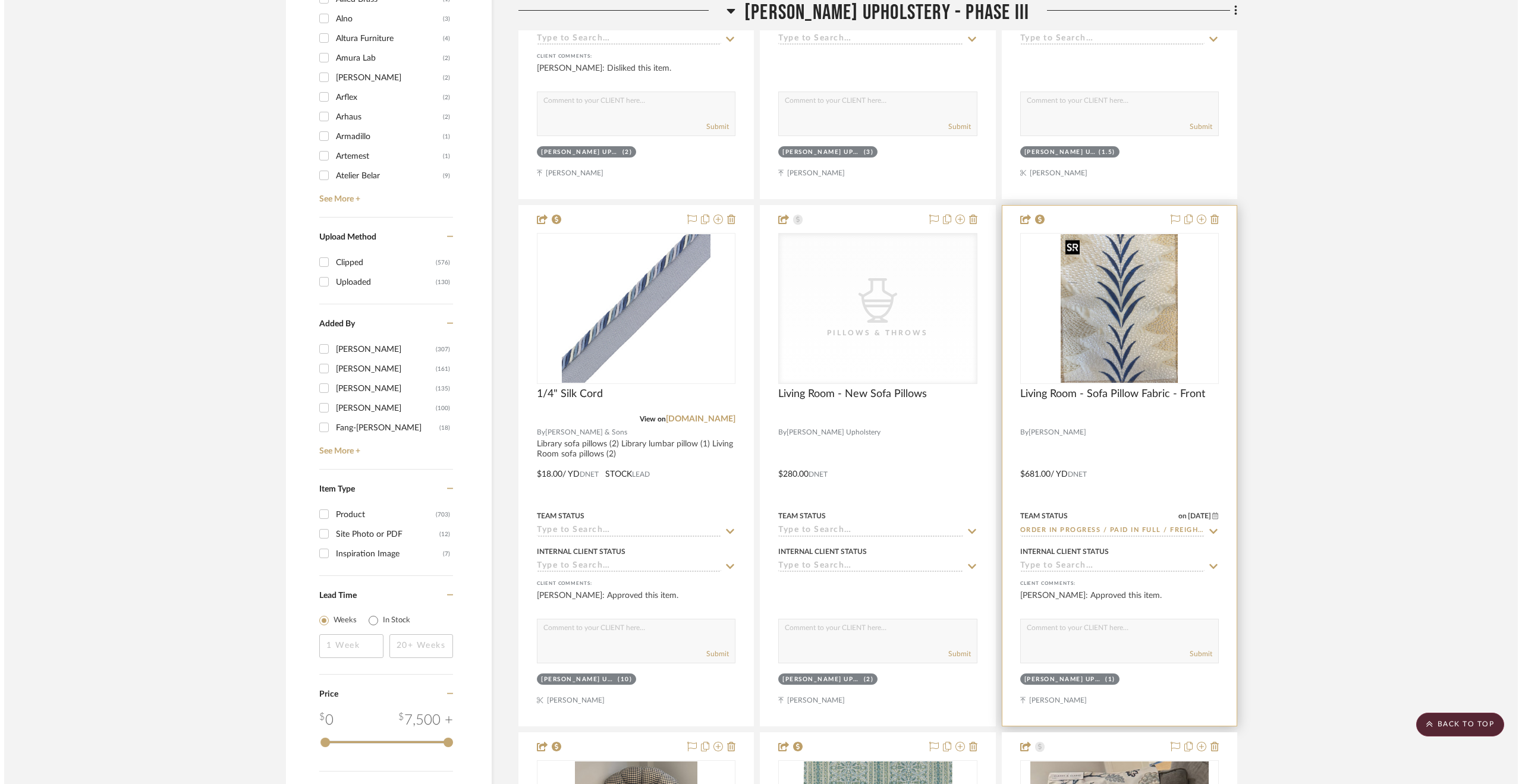
scroll to position [0, 0]
